Goal: Transaction & Acquisition: Purchase product/service

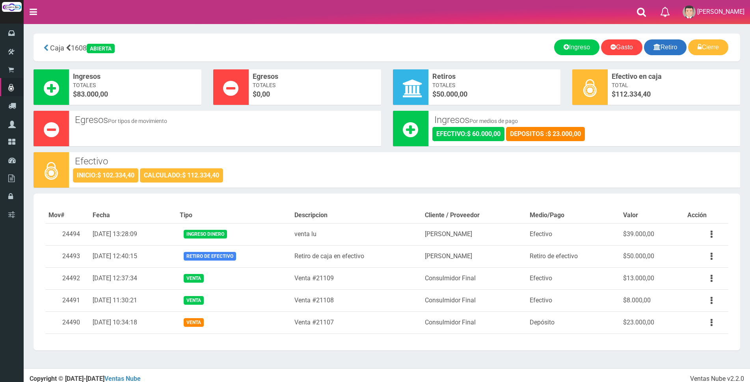
click at [675, 50] on link "Retiro" at bounding box center [665, 47] width 43 height 16
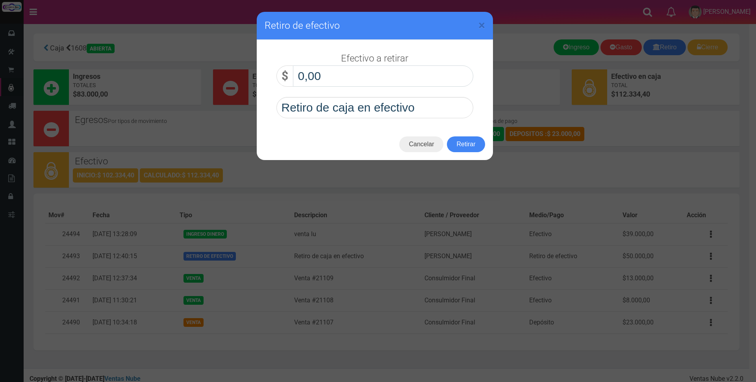
click at [417, 83] on input "0,00" at bounding box center [383, 75] width 180 height 21
type input "50.000,00"
click at [463, 149] on button "Retirar" at bounding box center [466, 144] width 38 height 16
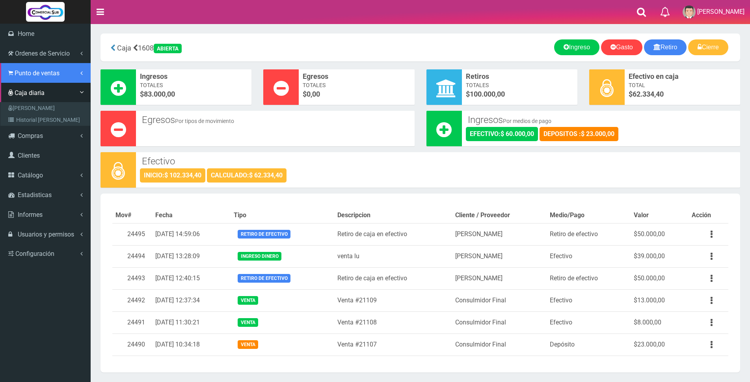
click at [26, 75] on span "Punto de ventas" at bounding box center [37, 72] width 45 height 7
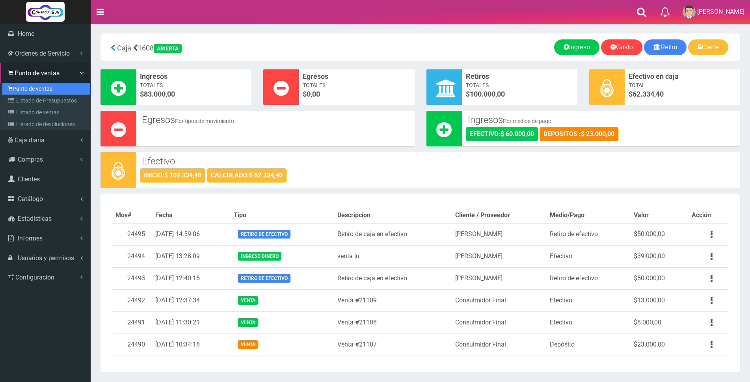
click at [26, 89] on link "Punto de ventas" at bounding box center [46, 89] width 88 height 12
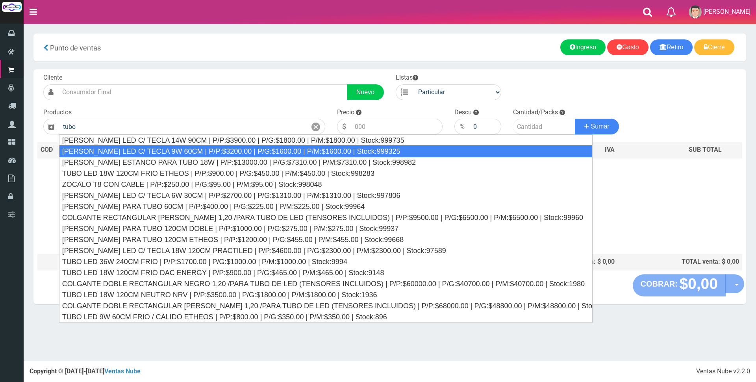
click at [173, 153] on div "[PERSON_NAME] LED C/ TECLA 9W 60CM | P/P:$3200.00 | P/G:$1600.00 | P/M:$1600.00…" at bounding box center [326, 151] width 534 height 12
type input "[PERSON_NAME] LED C/ TECLA 9W 60CM | P/P:$3200.00 | P/G:$1600.00 | P/M:$1600.00…"
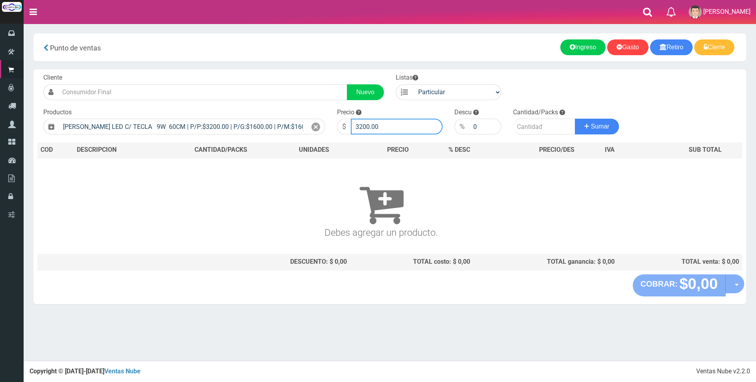
click at [392, 124] on input "3200.00" at bounding box center [397, 127] width 92 height 16
type input "3400"
click at [533, 126] on input "number" at bounding box center [544, 127] width 62 height 16
type input "1"
click at [609, 127] on span "Sumar" at bounding box center [600, 126] width 19 height 7
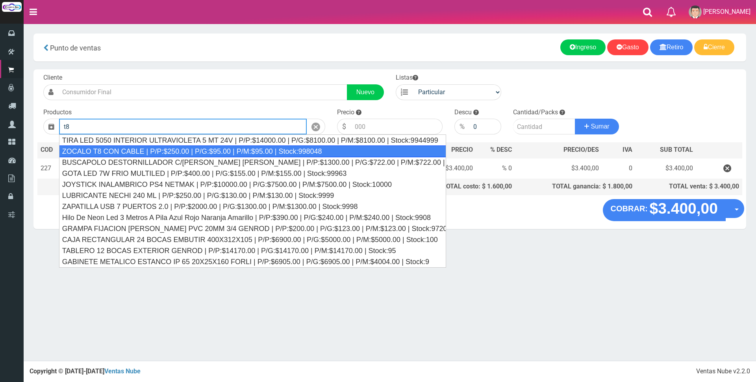
click at [216, 149] on div "ZOCALO T8 CON CABLE | P/P:$250.00 | P/G:$95.00 | P/M:$95.00 | Stock:998048" at bounding box center [252, 151] width 387 height 12
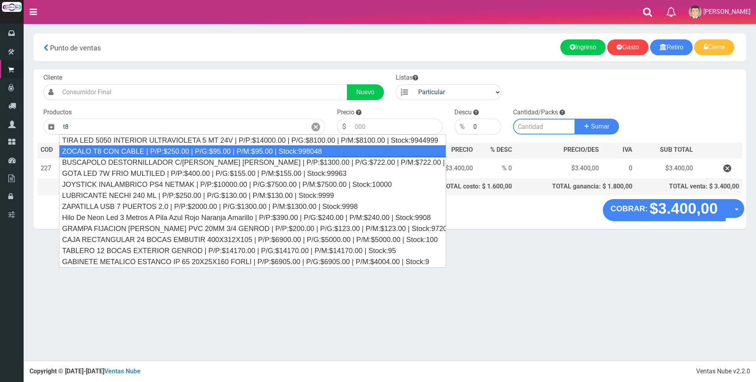
type input "ZOCALO T8 CON CABLE | P/P:$250.00 | P/G:$95.00 | P/M:$95.00 | Stock:998048"
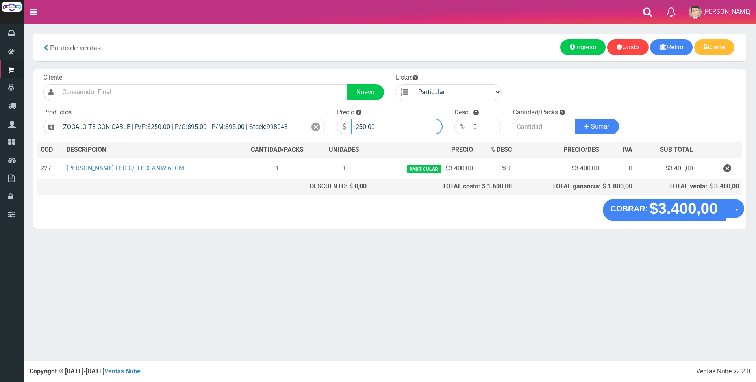
click at [402, 123] on input "250.00" at bounding box center [397, 127] width 92 height 16
type input "2"
type input "1000"
click at [536, 128] on input "number" at bounding box center [544, 127] width 62 height 16
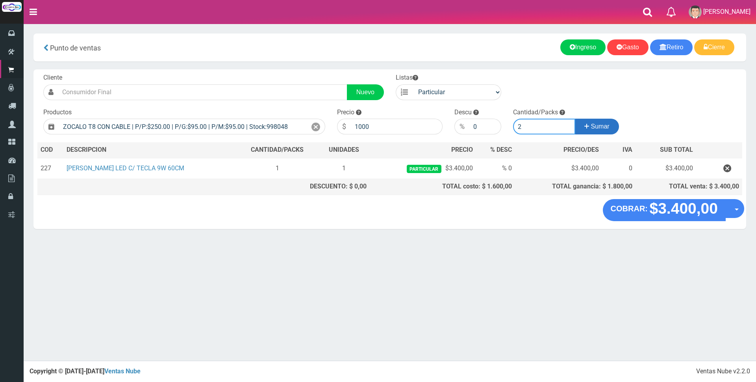
type input "2"
click at [585, 128] on icon at bounding box center [587, 126] width 5 height 11
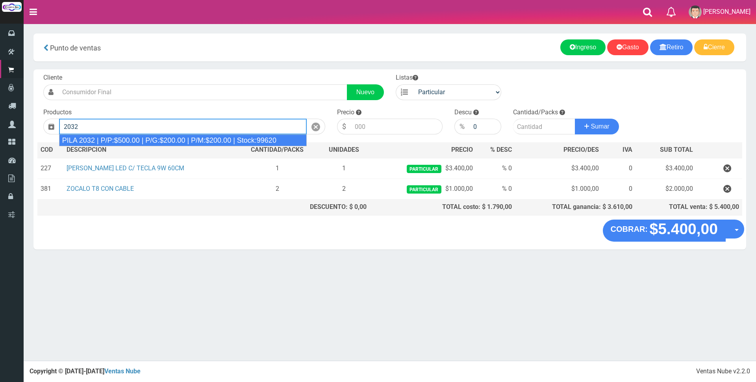
click at [273, 141] on div "PILA 2032 | P/P:$500.00 | P/G:$200.00 | P/M:$200.00 | Stock:99620" at bounding box center [183, 140] width 248 height 12
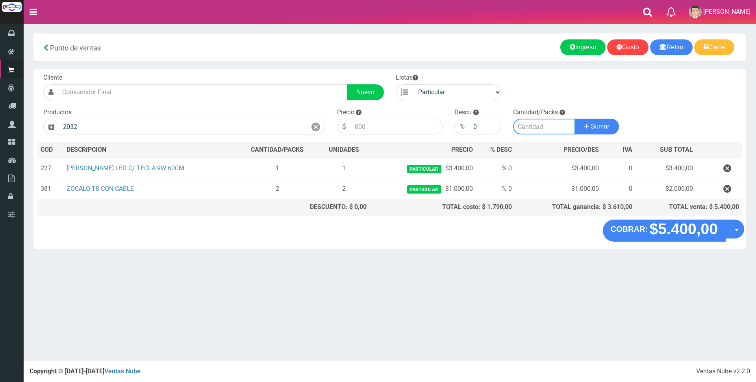
type input "PILA 2032 | P/P:$500.00 | P/G:$200.00 | P/M:$200.00 | Stock:99620"
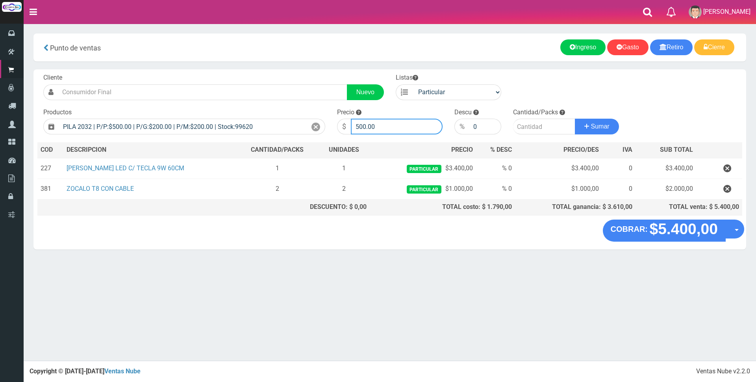
click at [383, 129] on input "500.00" at bounding box center [397, 127] width 92 height 16
type input "5"
type input "1800"
drag, startPoint x: 543, startPoint y: 126, endPoint x: 551, endPoint y: 127, distance: 8.3
click at [544, 126] on input "number" at bounding box center [544, 127] width 62 height 16
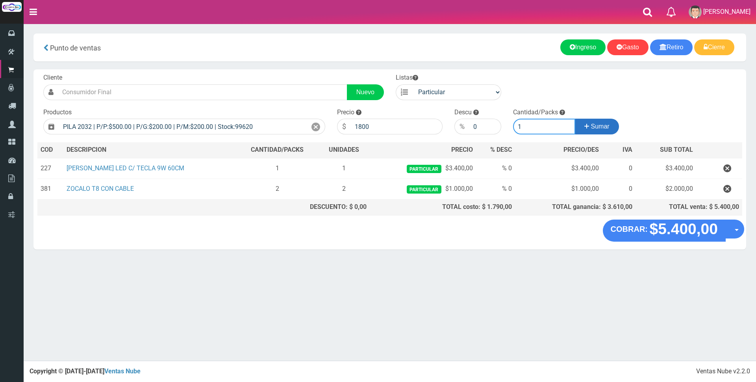
type input "1"
click at [592, 126] on span "Sumar" at bounding box center [600, 126] width 19 height 7
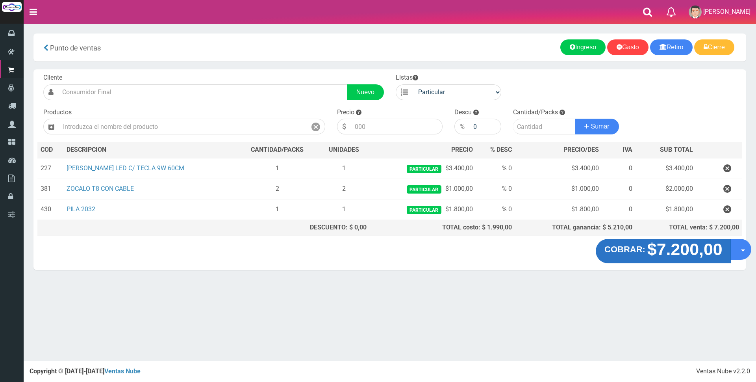
click at [672, 256] on strong "$7.200,00" at bounding box center [684, 249] width 75 height 19
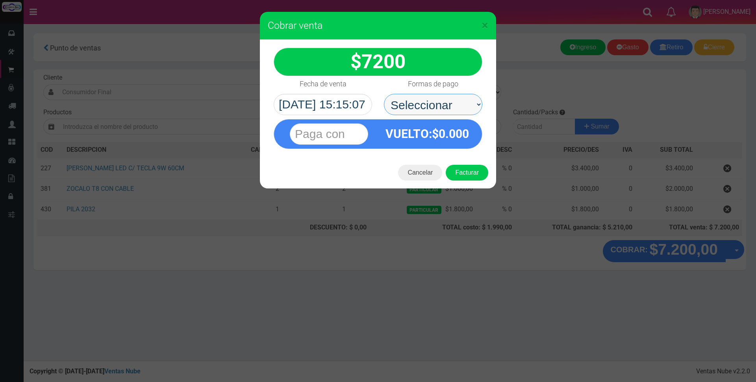
click at [417, 107] on select "Seleccionar Efectivo Tarjeta de Crédito Depósito Débito" at bounding box center [433, 104] width 98 height 21
select select "Tarjeta de Crédito"
click at [384, 94] on select "Seleccionar Efectivo Tarjeta de Crédito Depósito Débito" at bounding box center [433, 104] width 98 height 21
click at [353, 135] on input "text" at bounding box center [329, 133] width 78 height 21
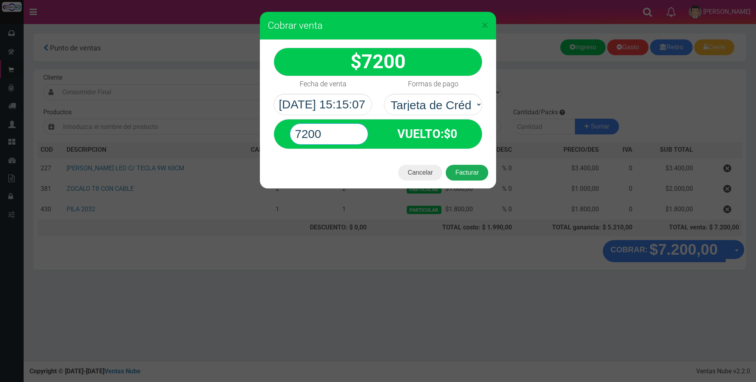
type input "7200"
click at [477, 176] on button "Facturar" at bounding box center [467, 173] width 43 height 16
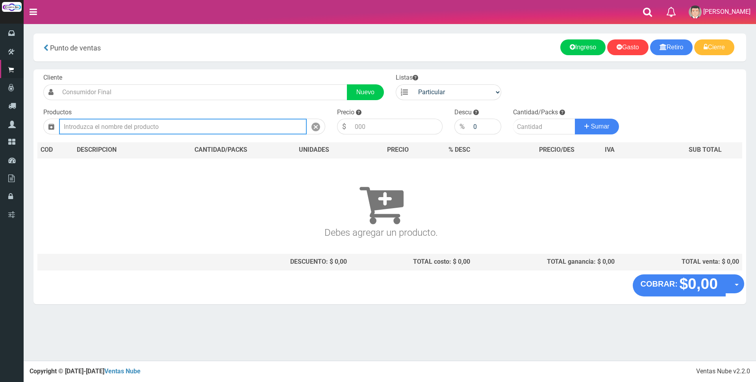
click at [107, 127] on input "text" at bounding box center [183, 127] width 248 height 16
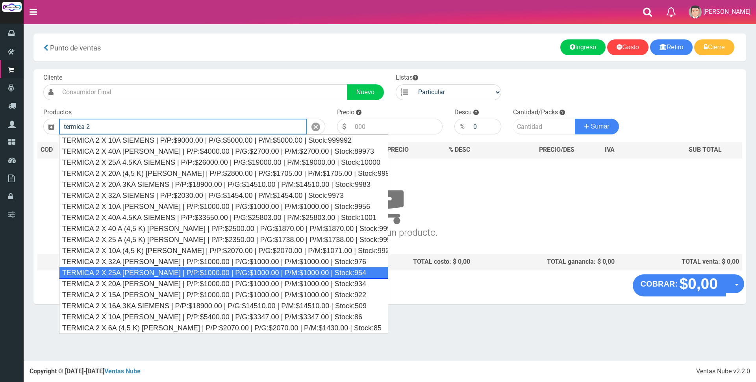
click at [158, 275] on div "TERMICA 2 X 25A SICA | P/P:$1000.00 | P/G:$1000.00 | P/M:$1000.00 | Stock:954" at bounding box center [223, 273] width 329 height 12
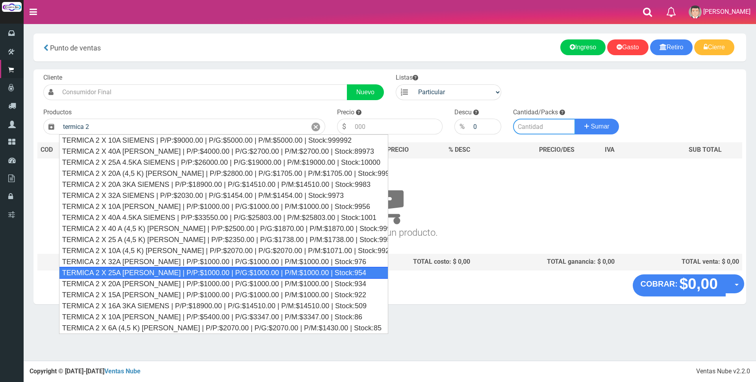
type input "TERMICA 2 X 25A SICA | P/P:$1000.00 | P/G:$1000.00 | P/M:$1000.00 | Stock:954"
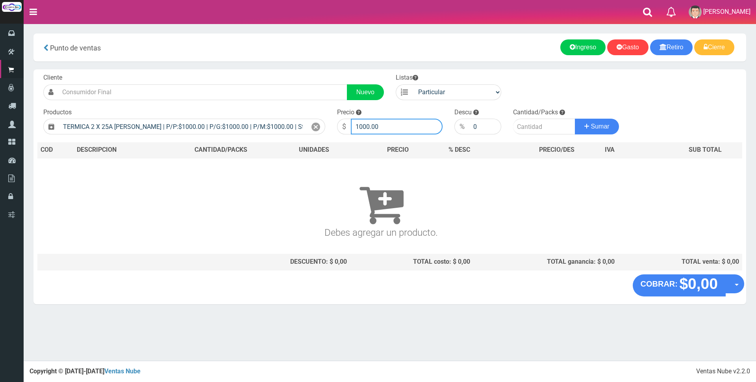
click at [394, 125] on input "1000.00" at bounding box center [397, 127] width 92 height 16
type input "1"
type input "9500"
click at [525, 123] on input "number" at bounding box center [544, 127] width 62 height 16
type input "5"
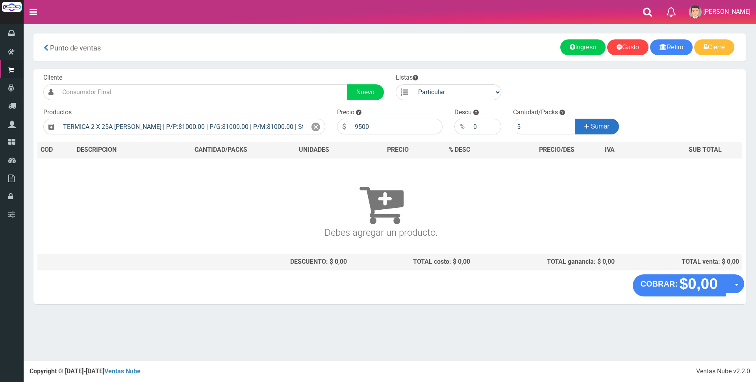
click at [592, 126] on span "Sumar" at bounding box center [600, 126] width 19 height 7
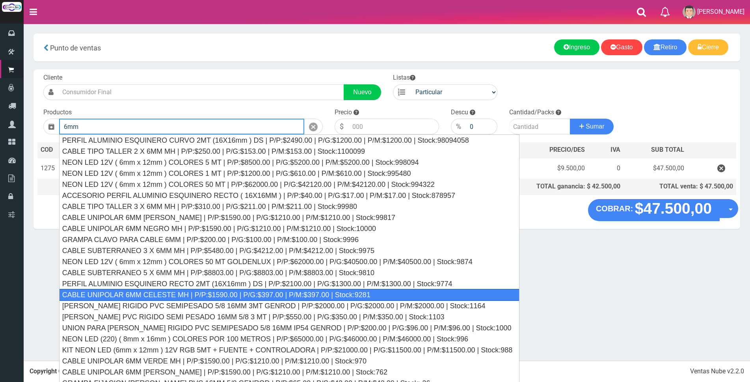
click at [296, 295] on div "CABLE UNIPOLAR 6MM CELESTE MH | P/P:$1590.00 | P/G:$397.00 | P/M:$397.00 | Stoc…" at bounding box center [289, 295] width 460 height 12
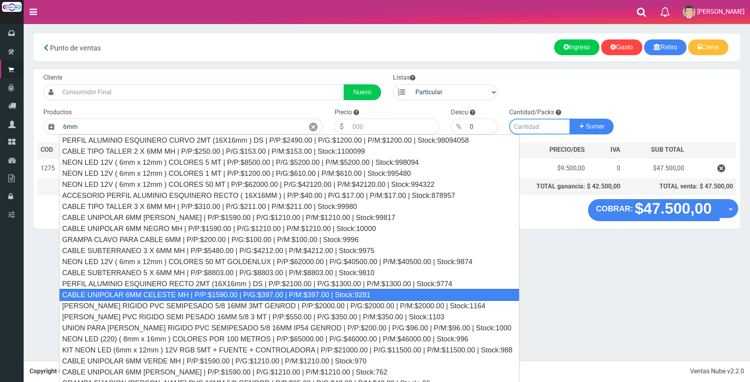
type input "CABLE UNIPOLAR 6MM CELESTE MH | P/P:$1590.00 | P/G:$397.00 | P/M:$397.00 | Stoc…"
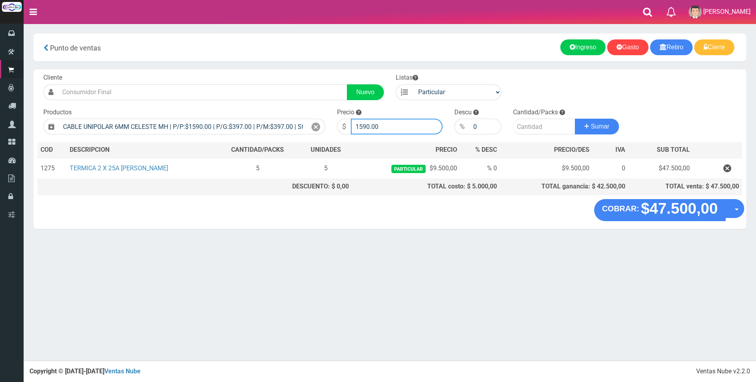
click at [393, 126] on input "1590.00" at bounding box center [397, 127] width 92 height 16
type input "1"
type input "1900"
click at [543, 123] on input "number" at bounding box center [544, 127] width 62 height 16
type input "60"
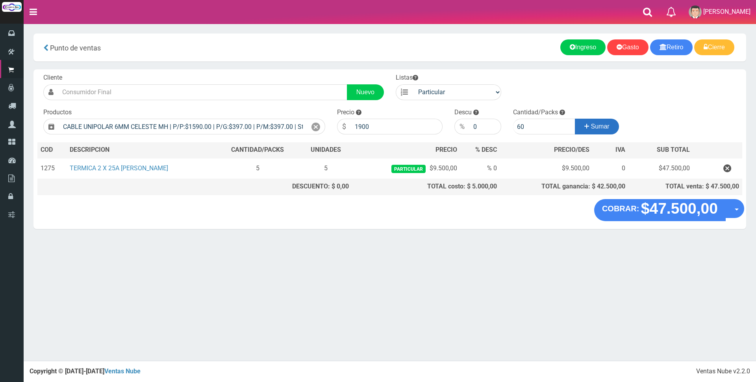
click at [608, 128] on span "Sumar" at bounding box center [600, 126] width 19 height 7
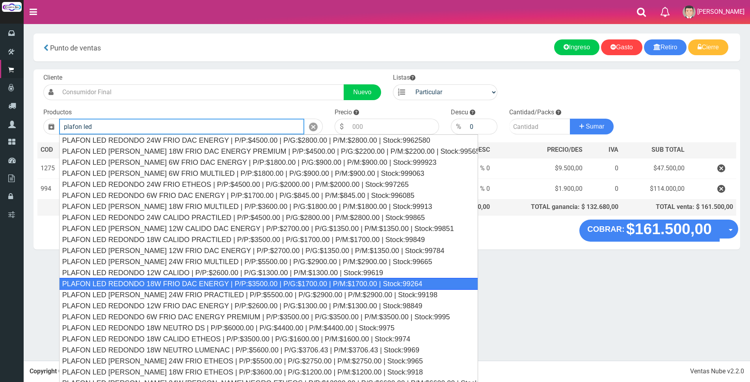
click at [235, 281] on div "PLAFON LED REDONDO 18W FRIO DAC ENERGY | P/P:$3500.00 | P/G:$1700.00 | P/M:$170…" at bounding box center [268, 284] width 419 height 12
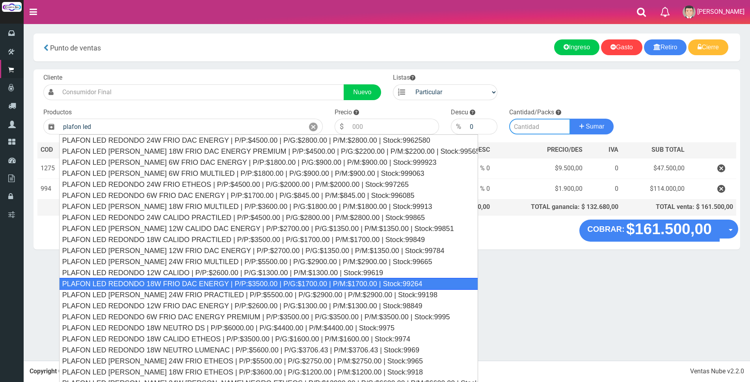
type input "PLAFON LED REDONDO 18W FRIO DAC ENERGY | P/P:$3500.00 | P/G:$1700.00 | P/M:$170…"
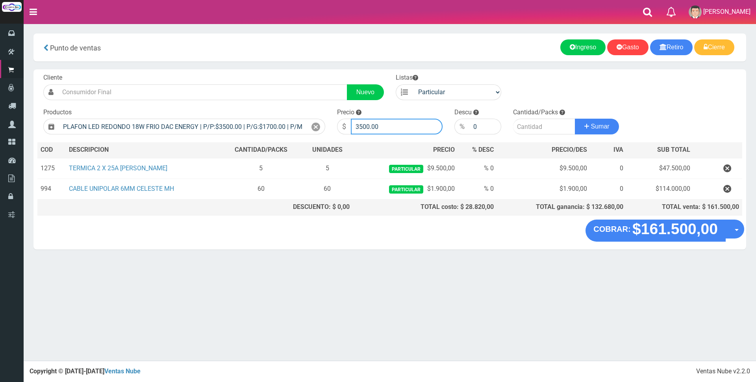
click at [395, 126] on input "3500.00" at bounding box center [397, 127] width 92 height 16
type input "3"
type input "9500"
click at [531, 128] on input "number" at bounding box center [544, 127] width 62 height 16
type input "2"
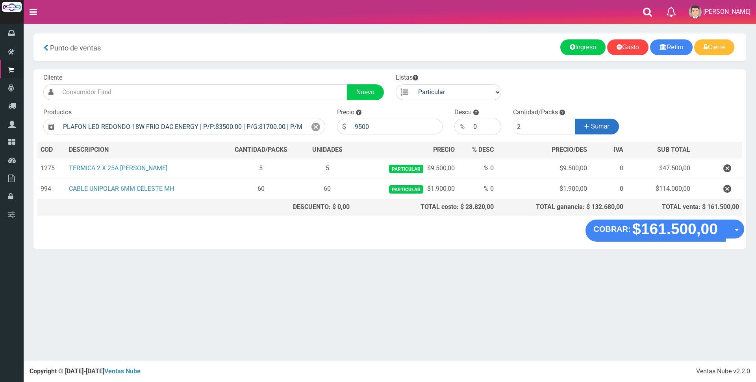
click at [588, 122] on button "Sumar" at bounding box center [597, 127] width 44 height 16
click at [256, 128] on input "text" at bounding box center [183, 127] width 248 height 16
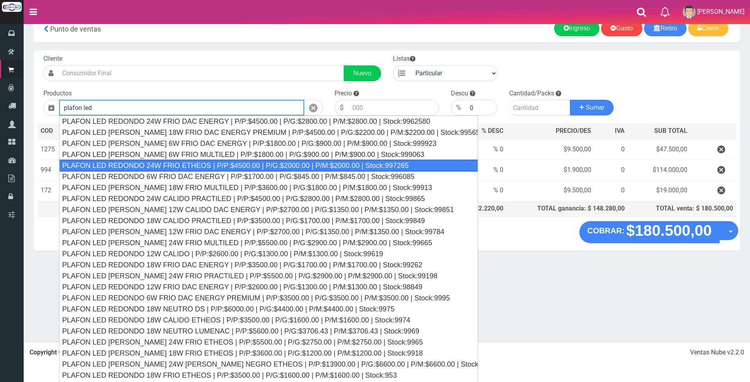
scroll to position [29, 0]
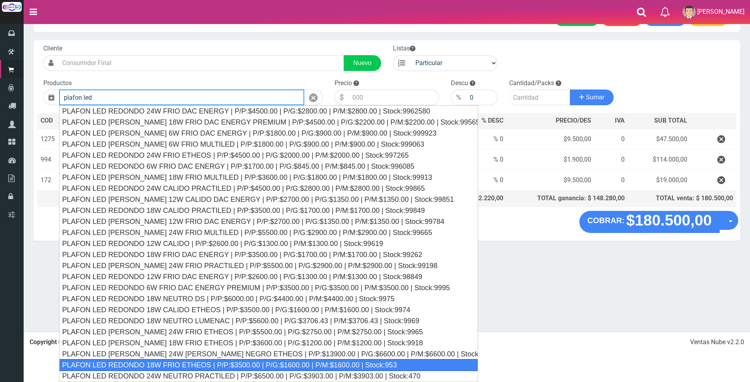
click at [198, 362] on div "PLAFON LED REDONDO 18W FRIO ETHEOS | P/P:$3500.00 | P/G:$1600.00 | P/M:$1600.00…" at bounding box center [268, 365] width 419 height 12
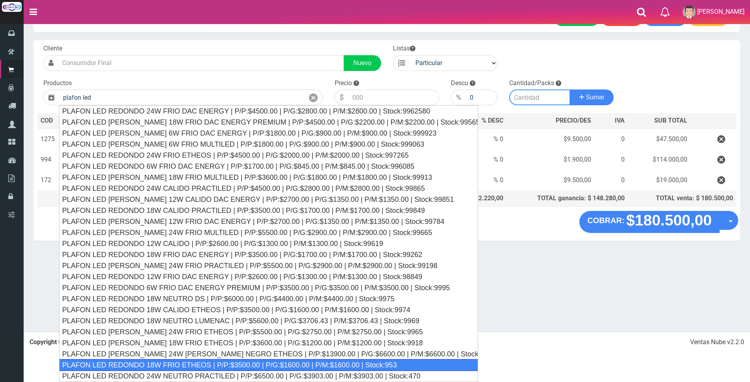
type input "PLAFON LED REDONDO 18W FRIO ETHEOS | P/P:$3500.00 | P/G:$1600.00 | P/M:$1600.00…"
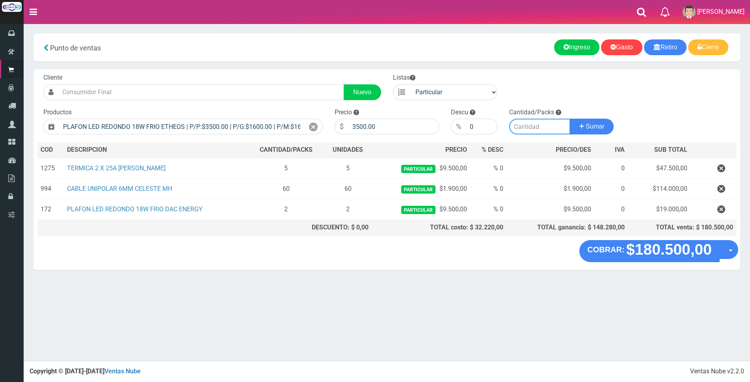
scroll to position [0, 0]
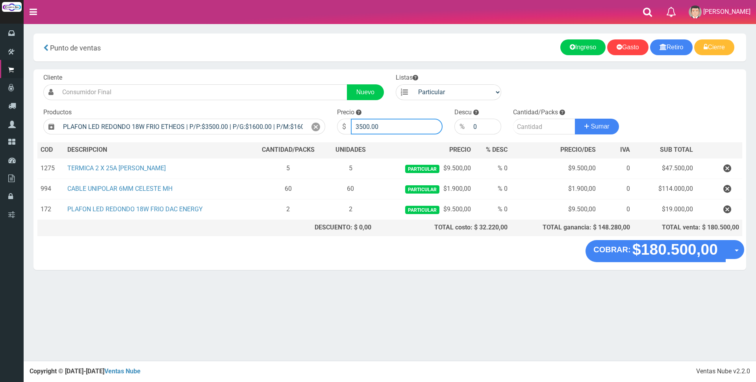
click at [395, 127] on input "3500.00" at bounding box center [397, 127] width 92 height 16
type input "3"
type input "9500"
click at [518, 127] on input "number" at bounding box center [544, 127] width 62 height 16
type input "2"
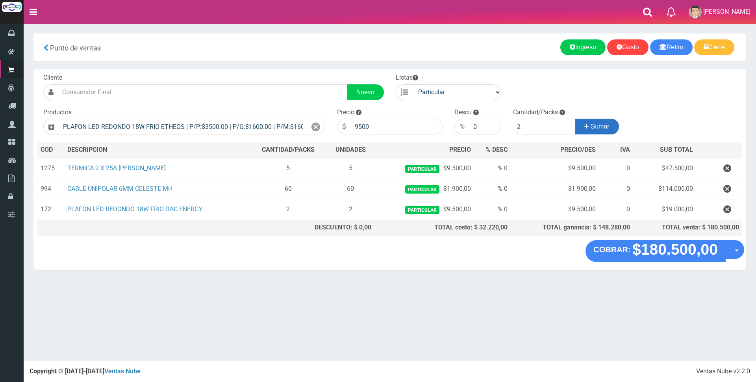
click at [582, 125] on button "Sumar" at bounding box center [597, 127] width 44 height 16
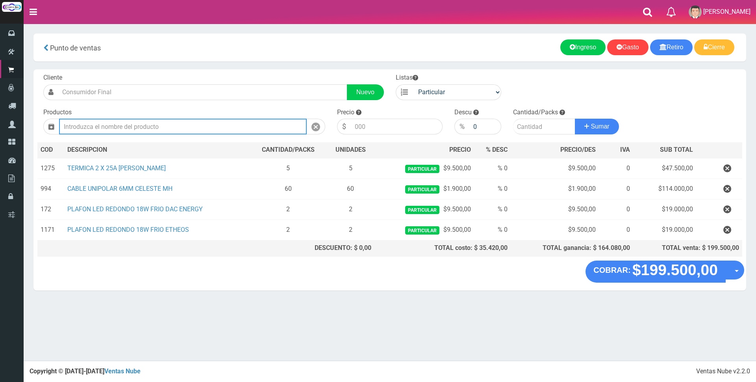
click at [280, 128] on input "text" at bounding box center [183, 127] width 248 height 16
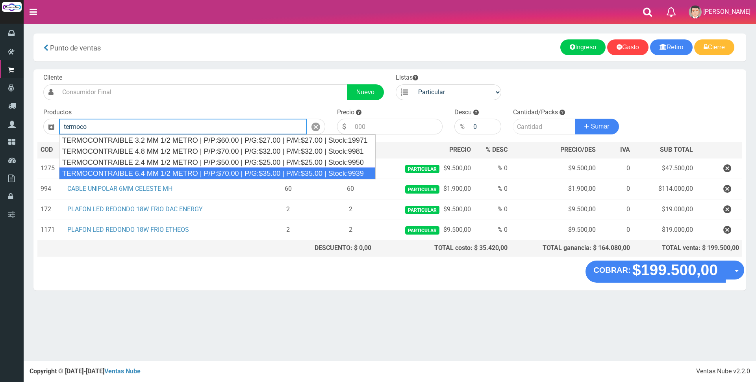
click at [248, 171] on div "TERMOCONTRAIBLE 6.4 MM 1/2 METRO | P/P:$70.00 | P/G:$35.00 | P/M:$35.00 | Stock…" at bounding box center [217, 173] width 317 height 12
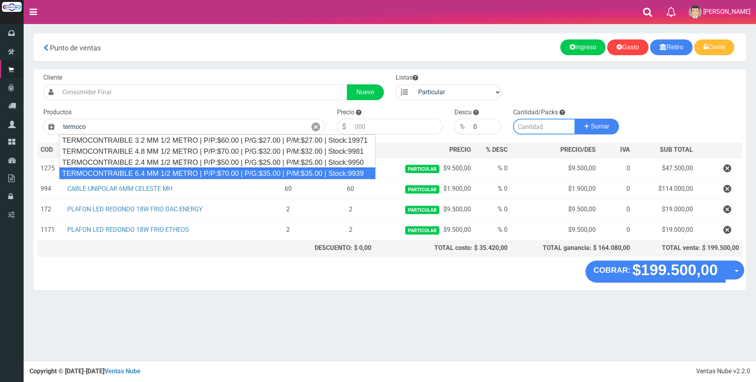
type input "TERMOCONTRAIBLE 6.4 MM 1/2 METRO | P/P:$70.00 | P/G:$35.00 | P/M:$35.00 | Stock…"
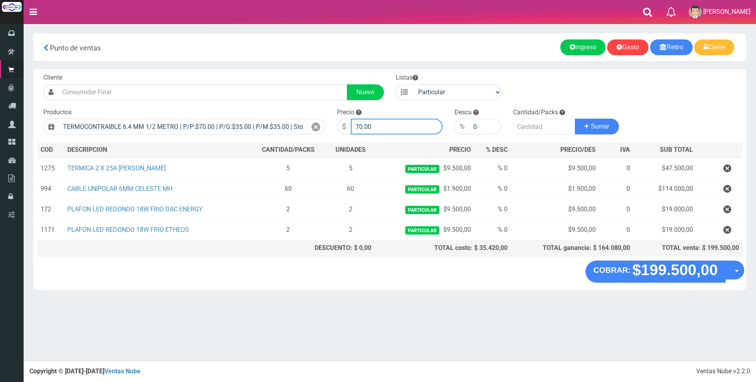
click at [393, 125] on input "70.00" at bounding box center [397, 127] width 92 height 16
type input "7"
type input "250"
click at [541, 129] on input "number" at bounding box center [544, 127] width 62 height 16
type input "4"
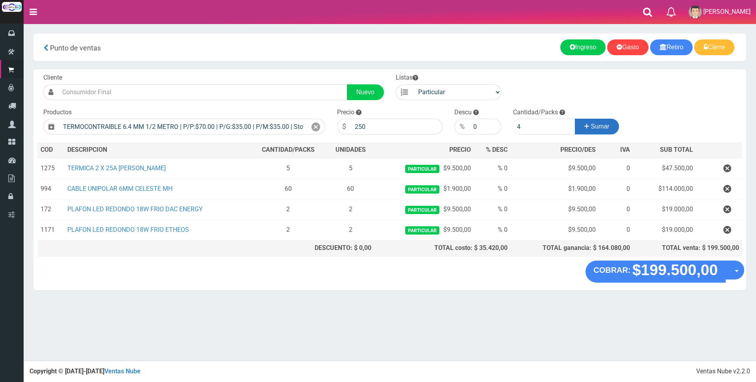
click at [580, 129] on button "Sumar" at bounding box center [597, 127] width 44 height 16
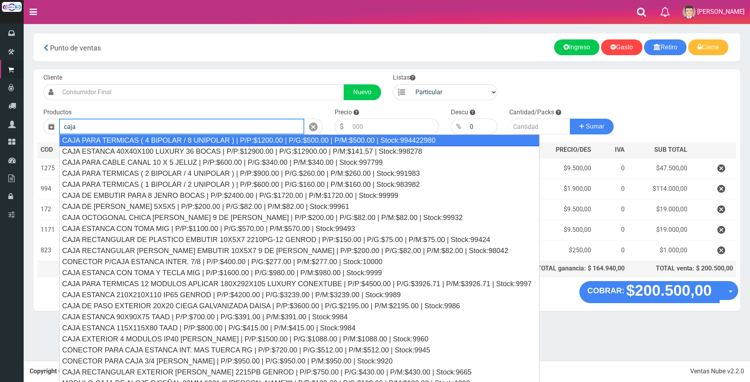
click at [365, 139] on div "CAJA PARA TERMICAS ( 4 BIPOLAR / 8 UNIPOLAR ) | P/P:$1200.00 | P/G:$500.00 | P/…" at bounding box center [299, 140] width 480 height 12
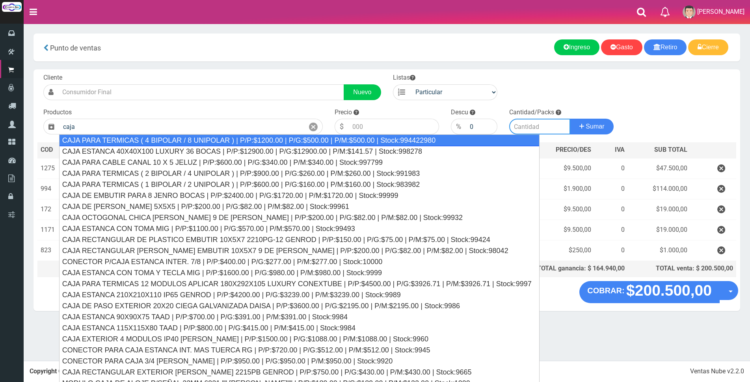
type input "CAJA PARA TERMICAS ( 4 BIPOLAR / 8 UNIPOLAR ) | P/P:$1200.00 | P/G:$500.00 | P/…"
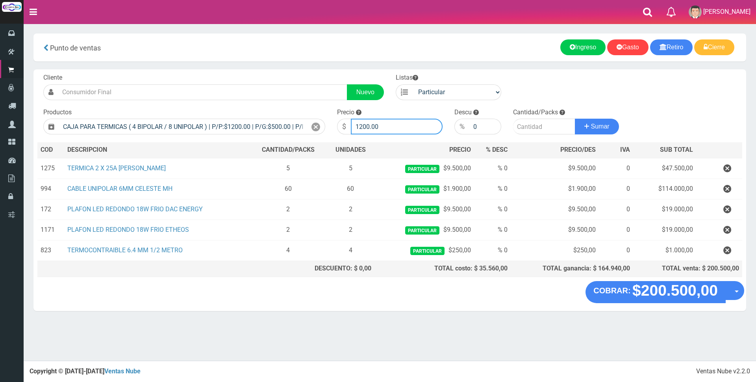
click at [395, 126] on input "1200.00" at bounding box center [397, 127] width 92 height 16
type input "1"
type input "16000"
click at [534, 126] on input "number" at bounding box center [544, 127] width 62 height 16
type input "1"
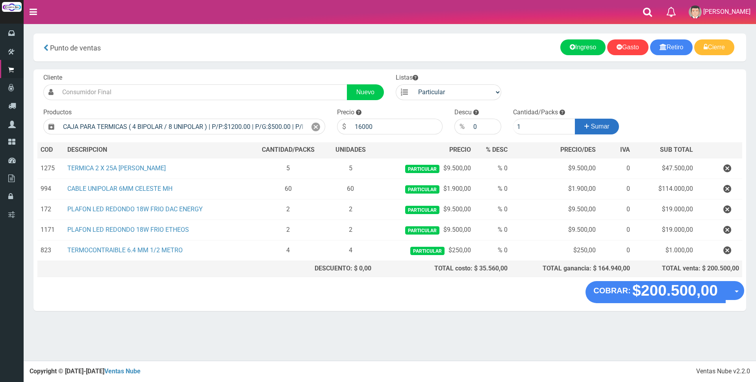
click at [592, 126] on span "Sumar" at bounding box center [600, 126] width 19 height 7
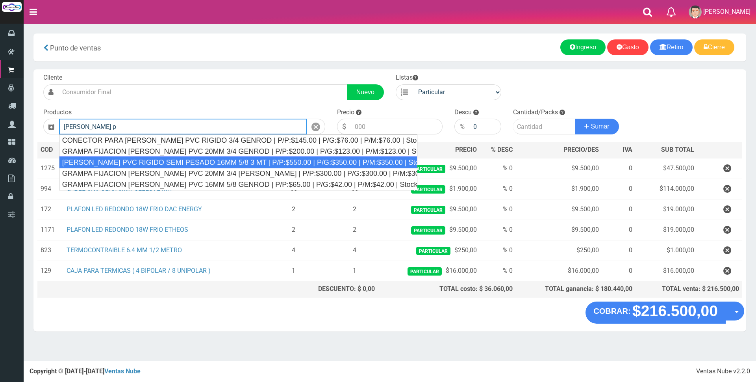
click at [349, 160] on div "CAÑO PVC RIGIDO SEMI PESADO 16MM 5/8 3 MT | P/P:$550.00 | P/G:$350.00 | P/M:$35…" at bounding box center [238, 162] width 358 height 12
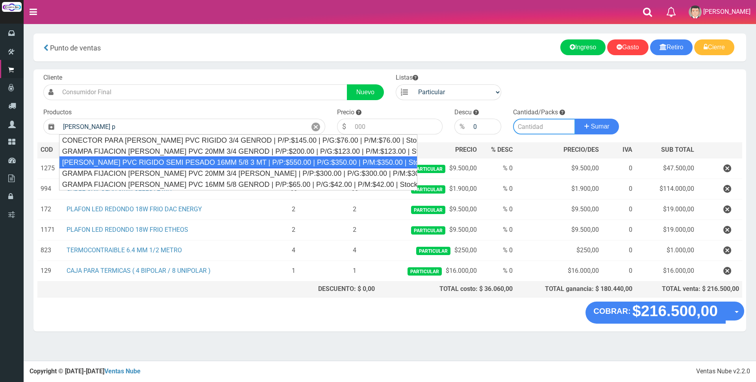
type input "CAÑO PVC RIGIDO SEMI PESADO 16MM 5/8 3 MT | P/P:$550.00 | P/G:$350.00 | P/M:$35…"
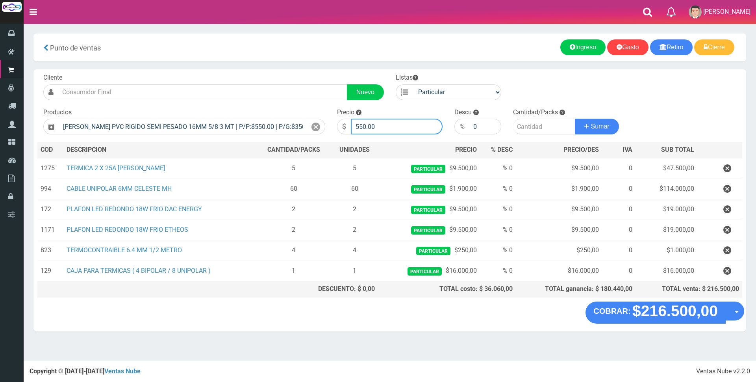
click at [392, 125] on input "550.00" at bounding box center [397, 127] width 92 height 16
type input "5"
type input "4500"
click at [523, 128] on input "number" at bounding box center [544, 127] width 62 height 16
type input "5"
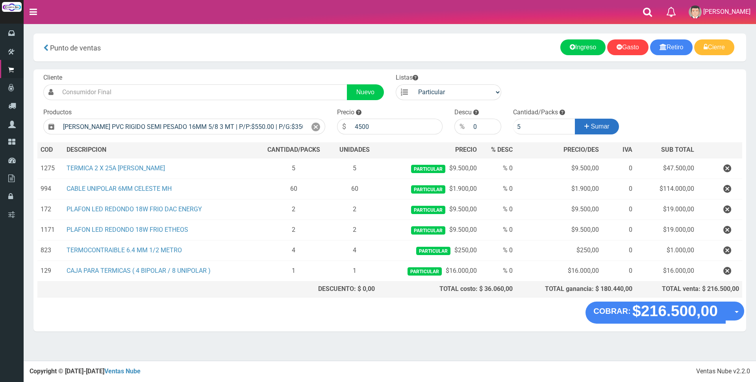
click at [609, 123] on span "Sumar" at bounding box center [600, 126] width 19 height 7
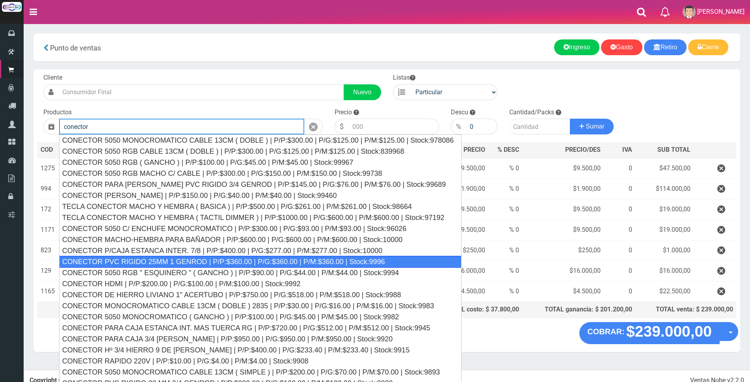
click at [338, 260] on div "CONECTOR PVC RIGIDO 25MM 1 GENROD | P/P:$360.00 | P/G:$360.00 | P/M:$360.00 | S…" at bounding box center [260, 262] width 403 height 12
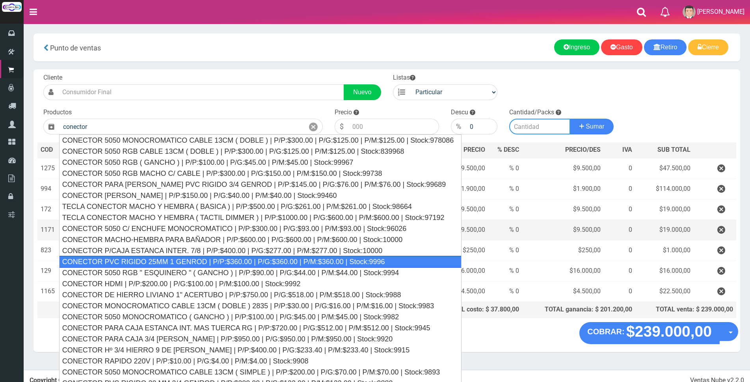
type input "CONECTOR PVC RIGIDO 25MM 1 GENROD | P/P:$360.00 | P/G:$360.00 | P/M:$360.00 | S…"
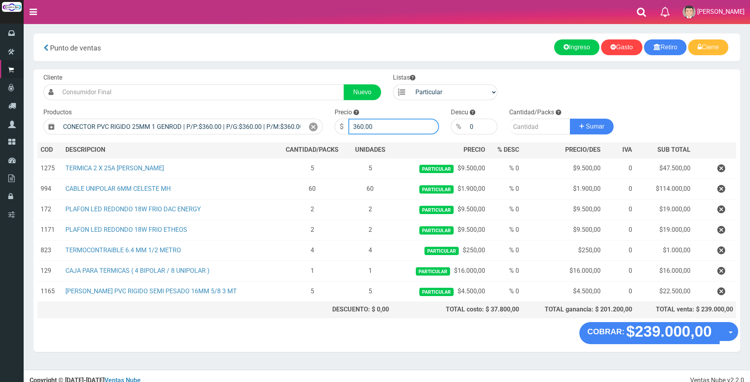
click at [396, 119] on input "360.00" at bounding box center [393, 127] width 91 height 16
type input "3"
type input "600"
click at [525, 128] on input "number" at bounding box center [539, 127] width 61 height 16
type input "10"
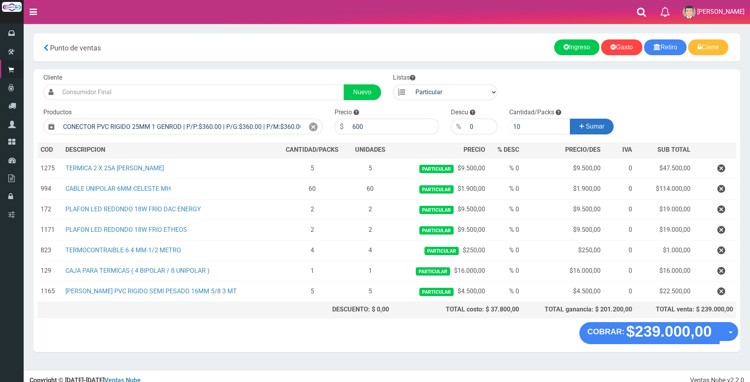
click at [582, 125] on button "Sumar" at bounding box center [592, 127] width 44 height 16
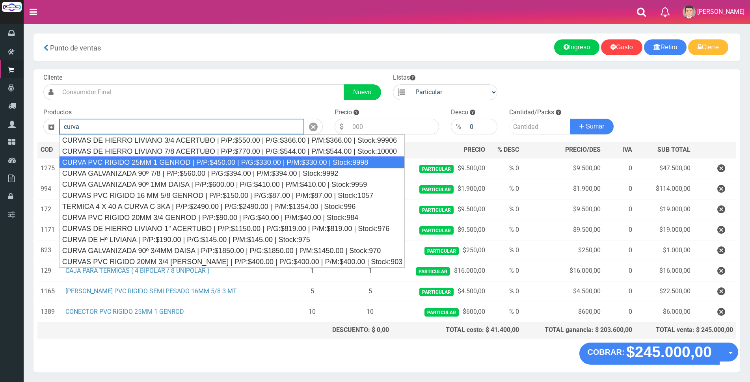
click at [297, 162] on div "CURVA PVC RIGIDO 25MM 1 GENROD | P/P:$450.00 | P/G:$330.00 | P/M:$330.00 | Stoc…" at bounding box center [231, 162] width 345 height 12
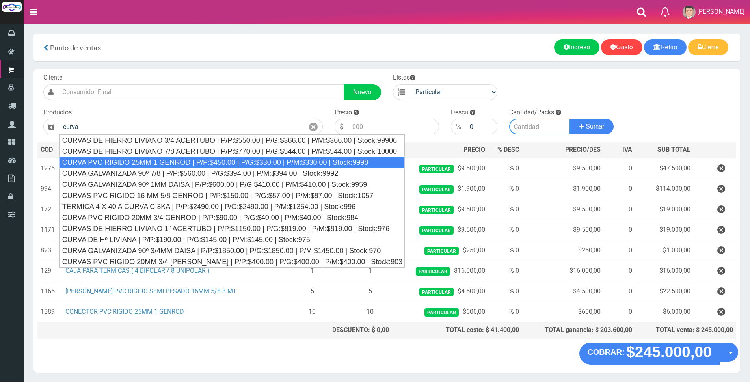
type input "CURVA PVC RIGIDO 25MM 1 GENROD | P/P:$450.00 | P/G:$330.00 | P/M:$330.00 | Stoc…"
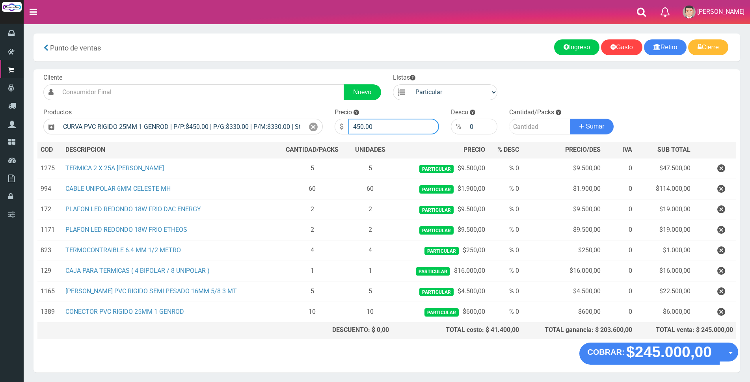
click at [392, 123] on input "450.00" at bounding box center [393, 127] width 91 height 16
type input "4"
type input "700"
click at [518, 126] on input "number" at bounding box center [539, 127] width 61 height 16
type input "10"
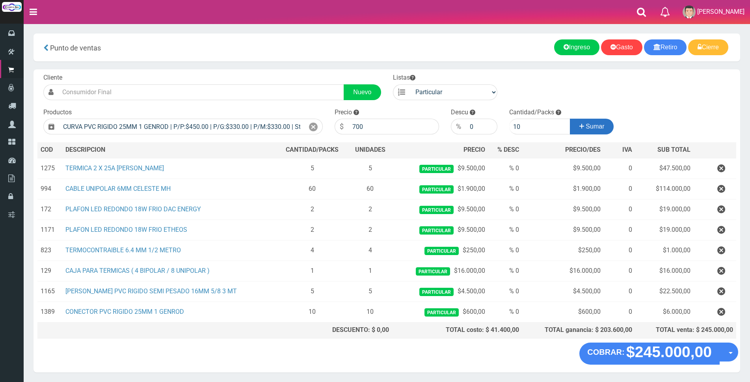
click at [585, 124] on span "Sumar" at bounding box center [594, 126] width 19 height 7
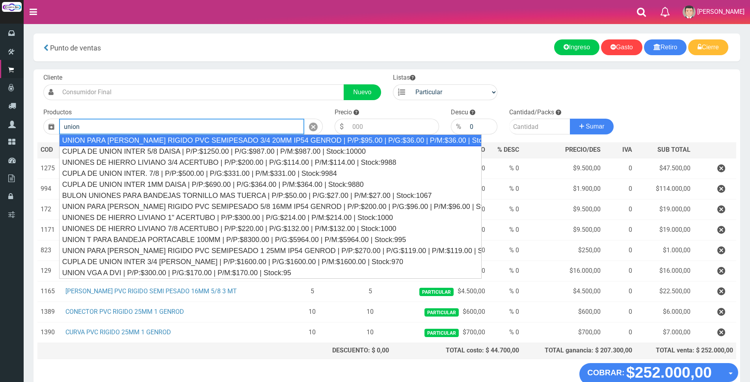
click at [246, 140] on div "UNION PARA CAÑO RIGIDO PVC SEMIPESADO 3/4 20MM IP54 GENROD | P/P:$95.00 | P/G:$…" at bounding box center [270, 140] width 422 height 12
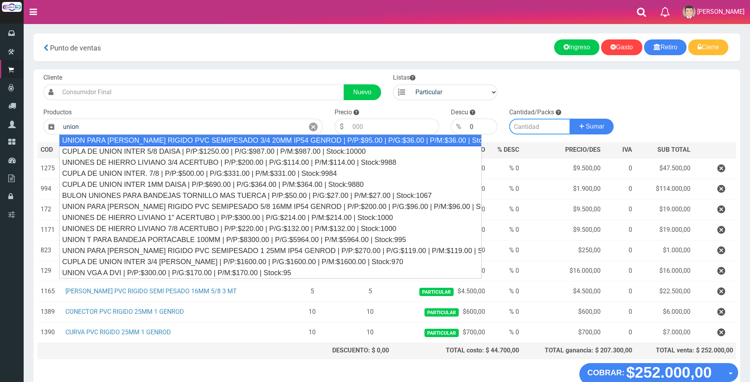
type input "UNION PARA CAÑO RIGIDO PVC SEMIPESADO 3/4 20MM IP54 GENROD | P/P:$95.00 | P/G:$…"
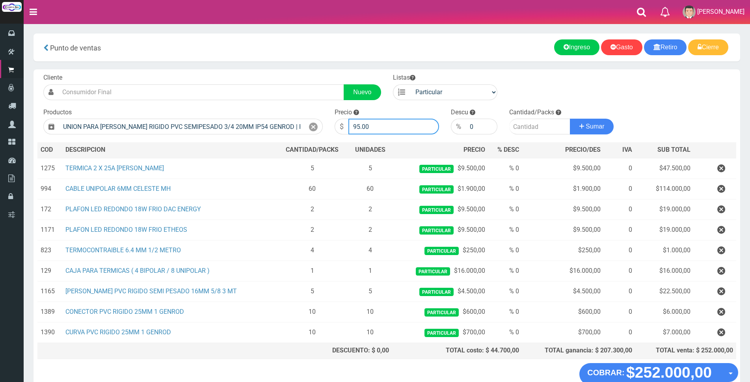
click at [390, 127] on input "95.00" at bounding box center [393, 127] width 91 height 16
type input "9"
type input "250"
click at [518, 124] on input "number" at bounding box center [539, 127] width 61 height 16
type input "10"
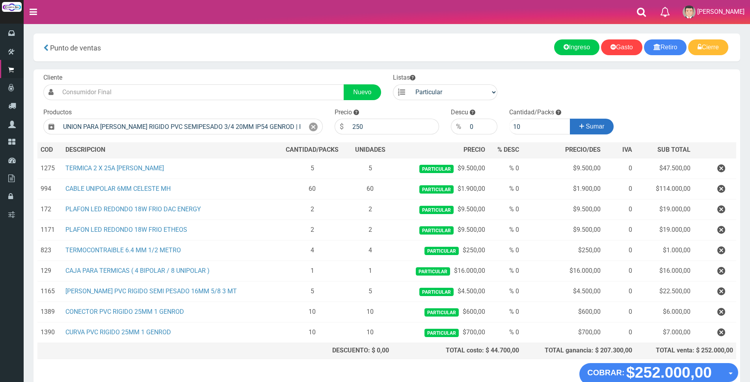
click at [602, 126] on span "Sumar" at bounding box center [594, 126] width 19 height 7
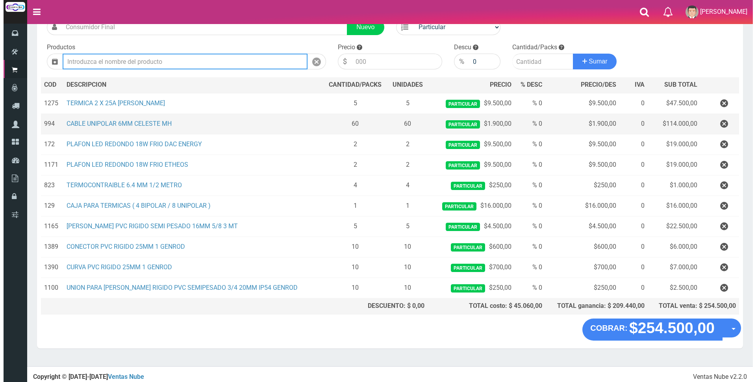
scroll to position [67, 0]
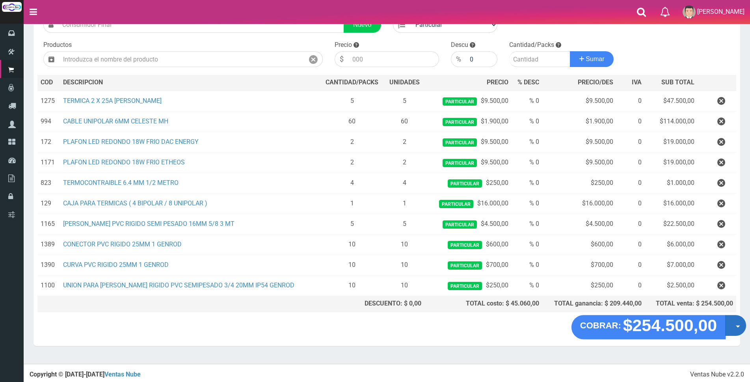
click at [733, 327] on button "Opciones" at bounding box center [735, 325] width 21 height 21
click at [728, 345] on link "Crear presupuesto" at bounding box center [710, 346] width 71 height 18
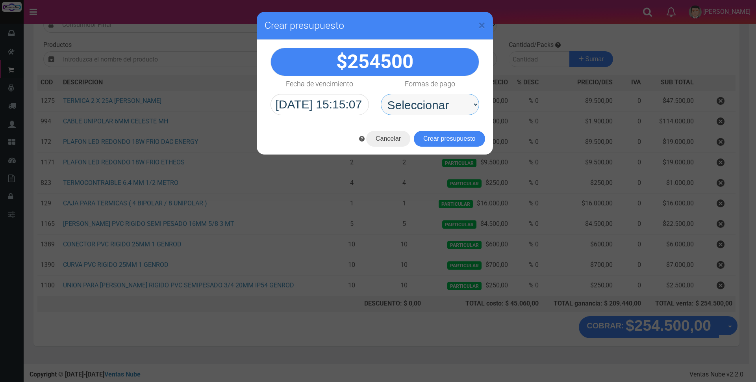
click at [437, 103] on select "Seleccionar Efectivo Tarjeta de Crédito Depósito Débito" at bounding box center [430, 104] width 98 height 21
select select "Depósito"
click at [381, 94] on select "Seleccionar Efectivo Tarjeta de Crédito Depósito Débito" at bounding box center [430, 104] width 98 height 21
click at [436, 141] on button "Crear presupuesto" at bounding box center [449, 139] width 71 height 16
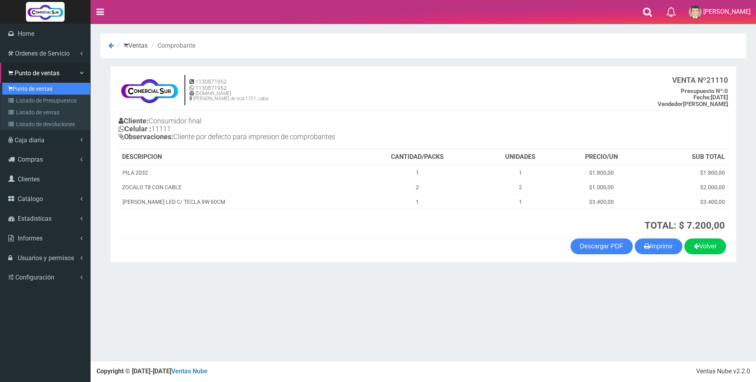
click at [20, 91] on link "Punto de ventas" at bounding box center [46, 89] width 88 height 12
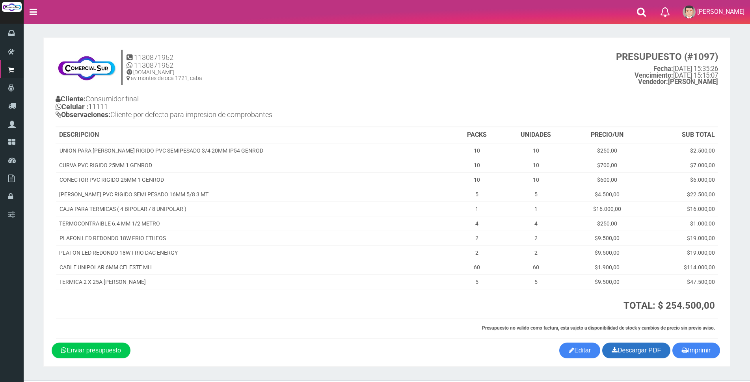
click at [636, 351] on link "Descargar PDF" at bounding box center [636, 350] width 68 height 16
